Goal: Task Accomplishment & Management: Manage account settings

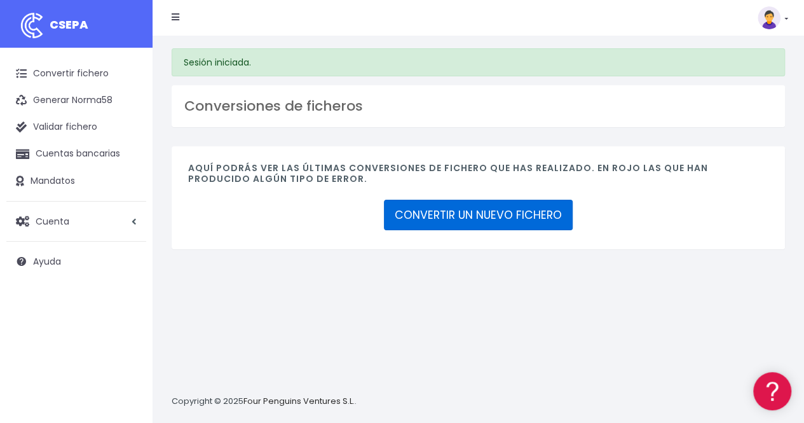
click at [476, 216] on link "CONVERTIR UN NUEVO FICHERO" at bounding box center [478, 215] width 189 height 31
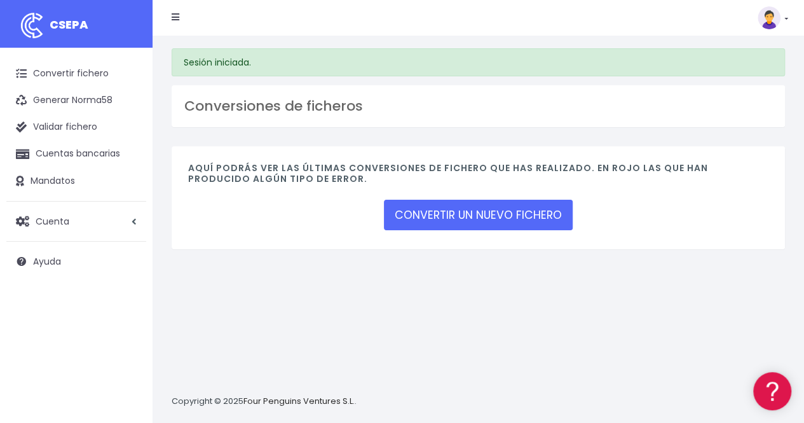
click at [549, 336] on div "Sesión iniciada. Conversiones de ficheros Aquí podrás ver las últimas conversio…" at bounding box center [479, 229] width 652 height 387
click at [131, 226] on link "Cuenta" at bounding box center [76, 221] width 140 height 27
click at [71, 278] on link "Suscripción" at bounding box center [83, 274] width 126 height 23
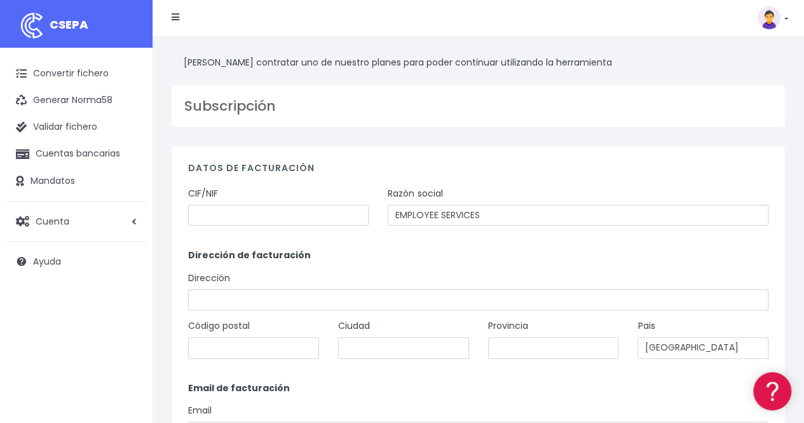
click at [174, 17] on icon at bounding box center [176, 17] width 8 height 9
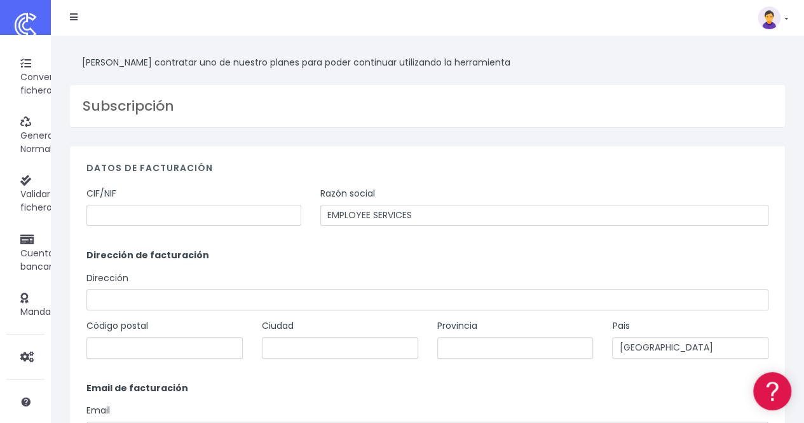
click at [777, 21] on img at bounding box center [769, 17] width 23 height 23
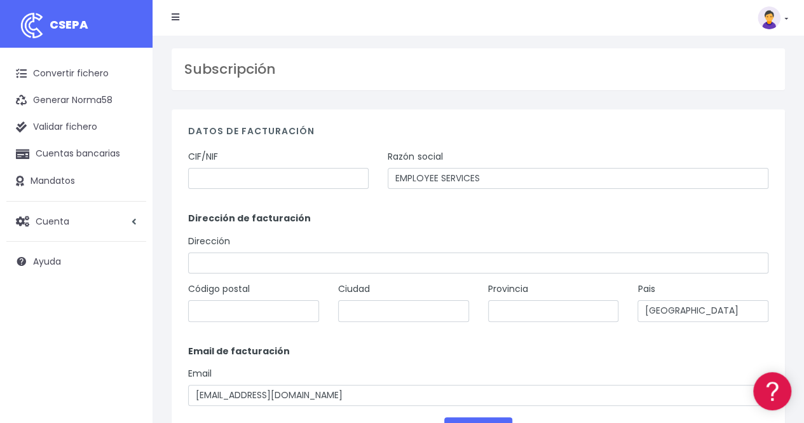
click at [174, 19] on icon at bounding box center [176, 17] width 8 height 9
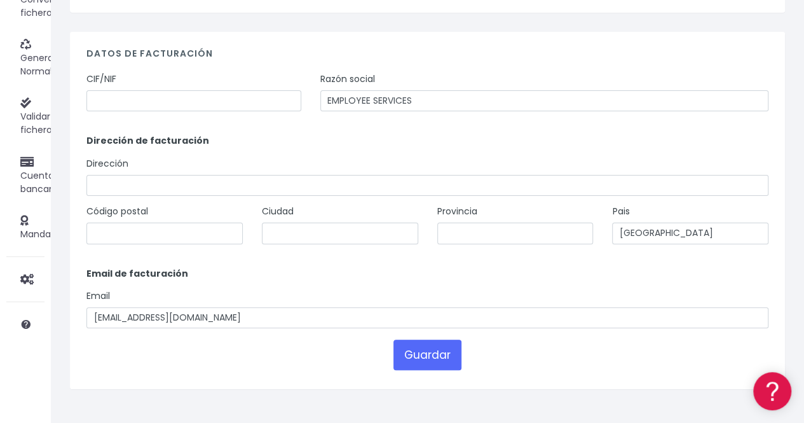
scroll to position [104, 0]
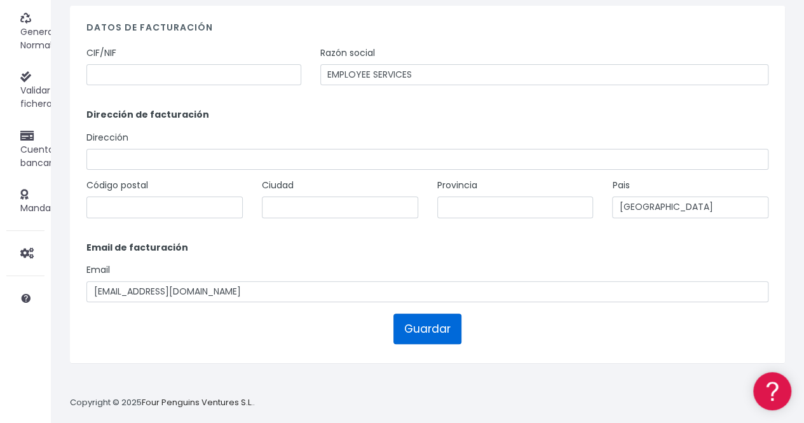
click at [422, 338] on button "Guardar" at bounding box center [428, 328] width 68 height 31
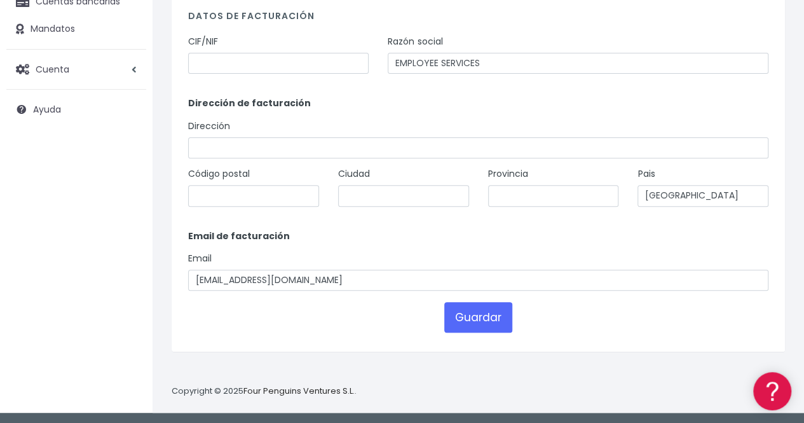
scroll to position [151, 0]
click at [56, 78] on link "Cuenta" at bounding box center [76, 70] width 140 height 27
click at [42, 168] on link "API" at bounding box center [83, 168] width 126 height 23
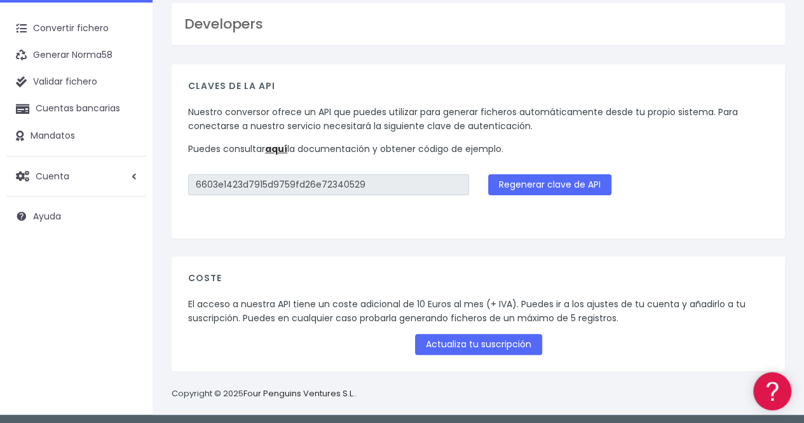
scroll to position [48, 0]
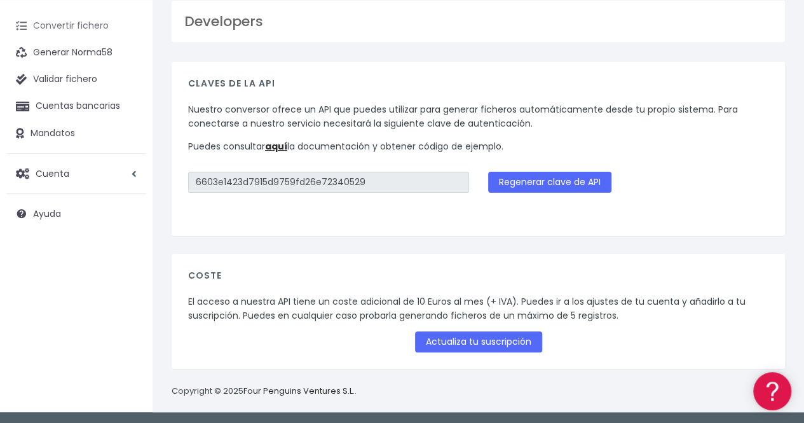
click at [89, 27] on link "Convertir fichero" at bounding box center [76, 26] width 140 height 27
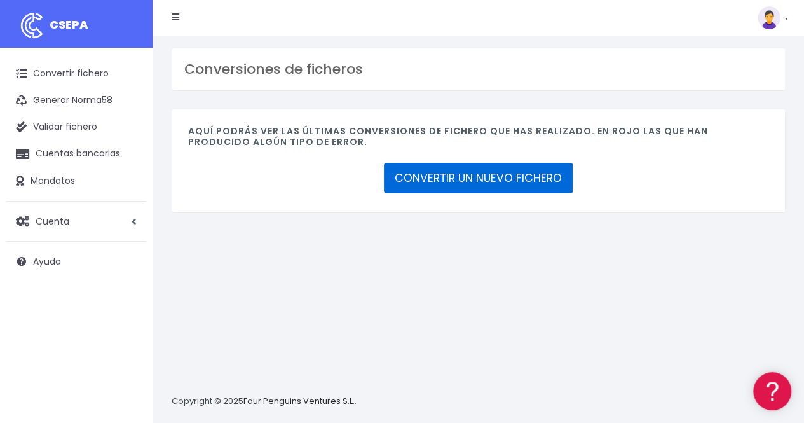
click at [443, 172] on link "CONVERTIR UN NUEVO FICHERO" at bounding box center [478, 178] width 189 height 31
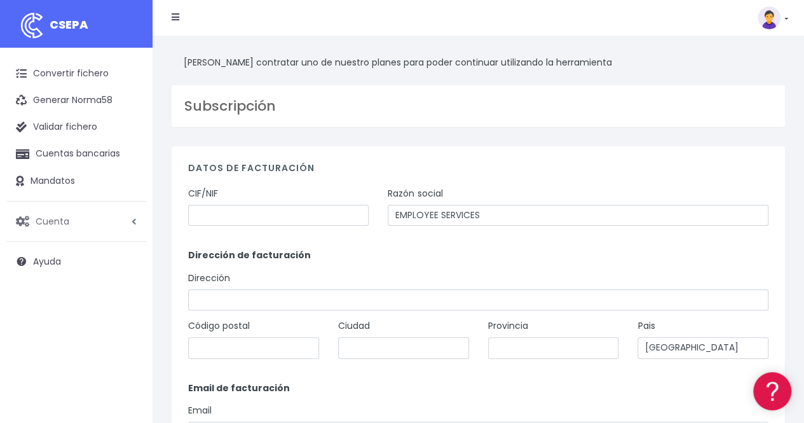
click at [50, 224] on span "Cuenta" at bounding box center [53, 220] width 34 height 13
click at [56, 249] on link "Perfiles" at bounding box center [83, 252] width 126 height 23
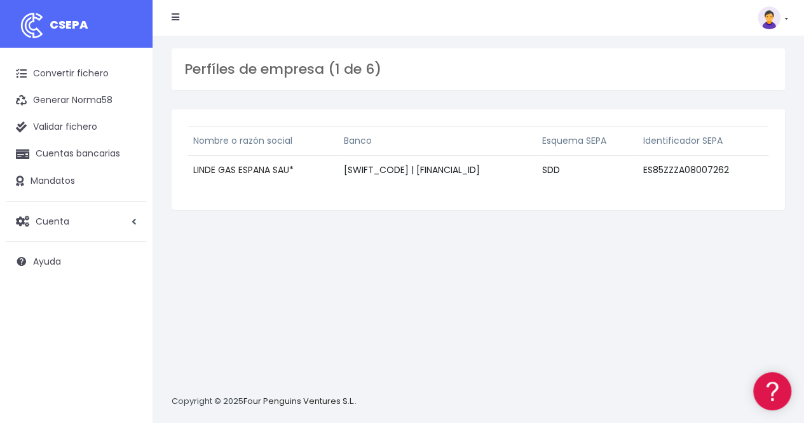
click at [252, 170] on link "LINDE GAS ESPANA SAU" at bounding box center [241, 169] width 96 height 13
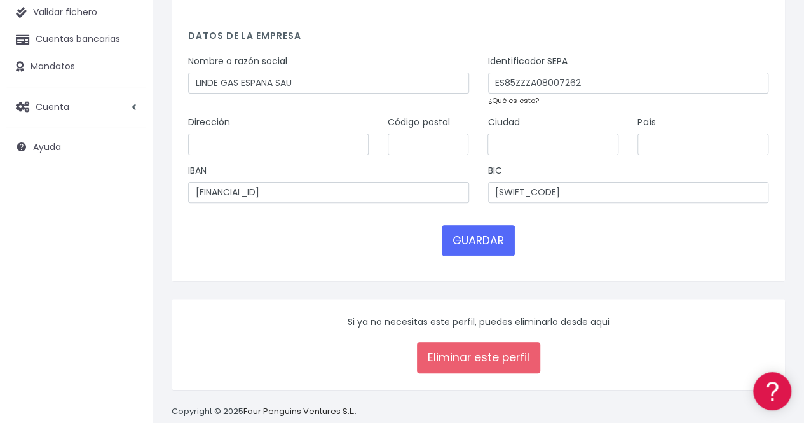
scroll to position [135, 0]
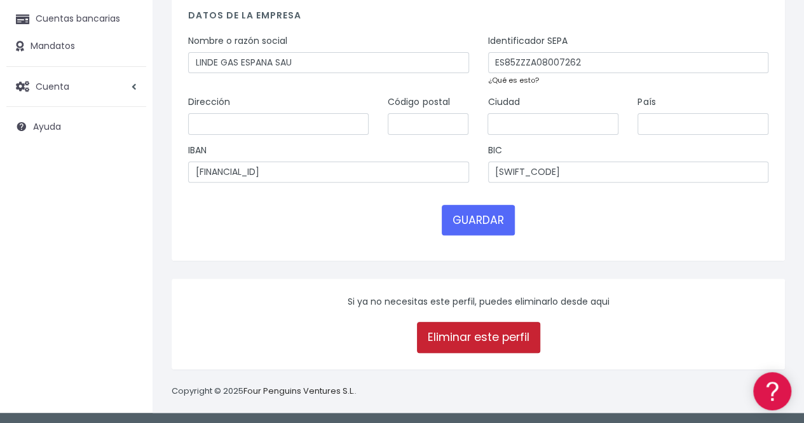
click at [474, 332] on link "Eliminar este perfil" at bounding box center [478, 337] width 123 height 31
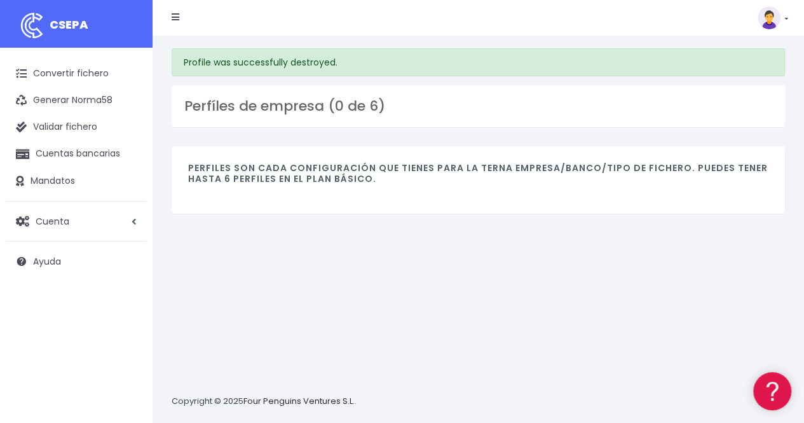
click at [182, 15] on li at bounding box center [175, 17] width 27 height 25
click at [174, 17] on icon at bounding box center [176, 17] width 8 height 9
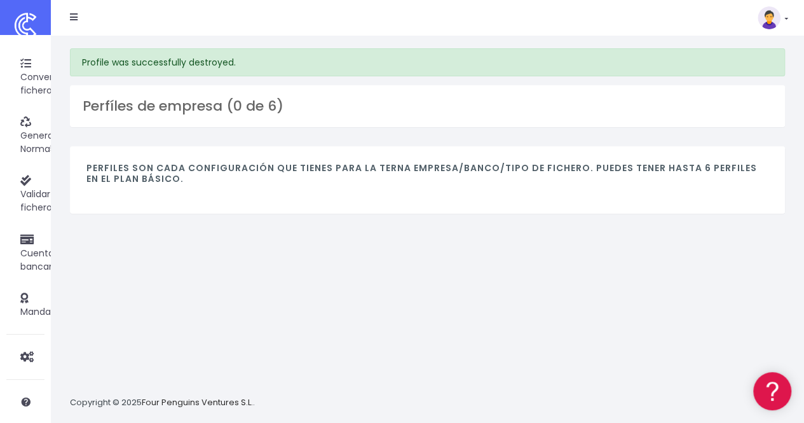
click at [15, 8] on link "CSEPA" at bounding box center [25, 17] width 51 height 35
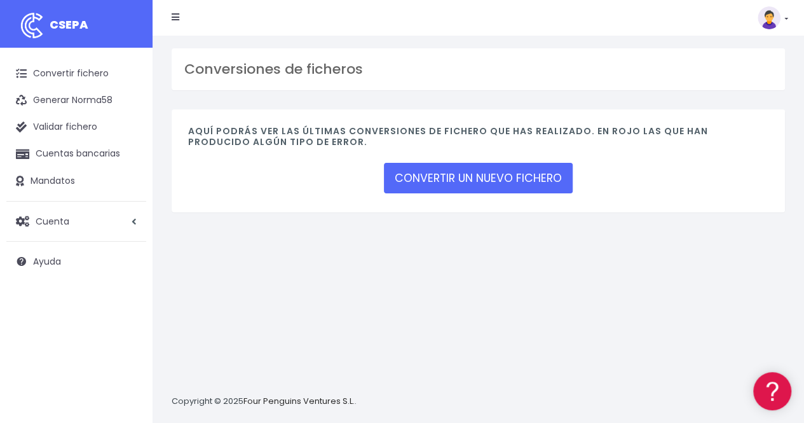
click at [786, 18] on link at bounding box center [773, 17] width 31 height 23
click at [741, 77] on link "Facturación" at bounding box center [744, 79] width 88 height 24
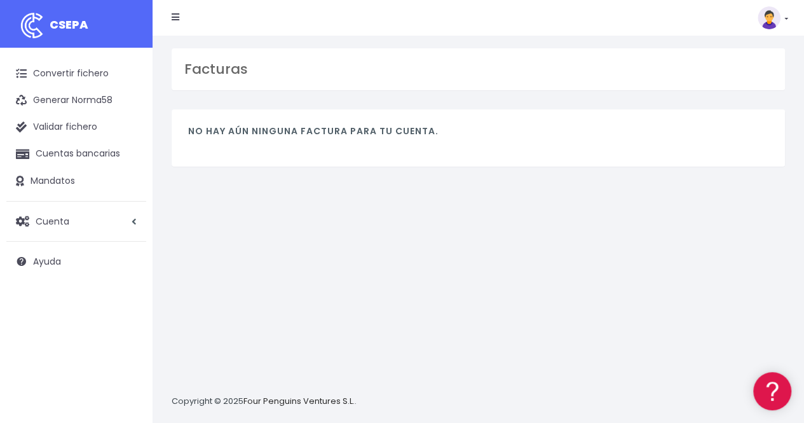
drag, startPoint x: 777, startPoint y: 2, endPoint x: 428, endPoint y: 310, distance: 465.7
click at [428, 310] on div "Facturas No hay aún ninguna factura para tu cuenta. Copyright © 2025 Four Pengu…" at bounding box center [479, 229] width 652 height 387
